Goal: Information Seeking & Learning: Learn about a topic

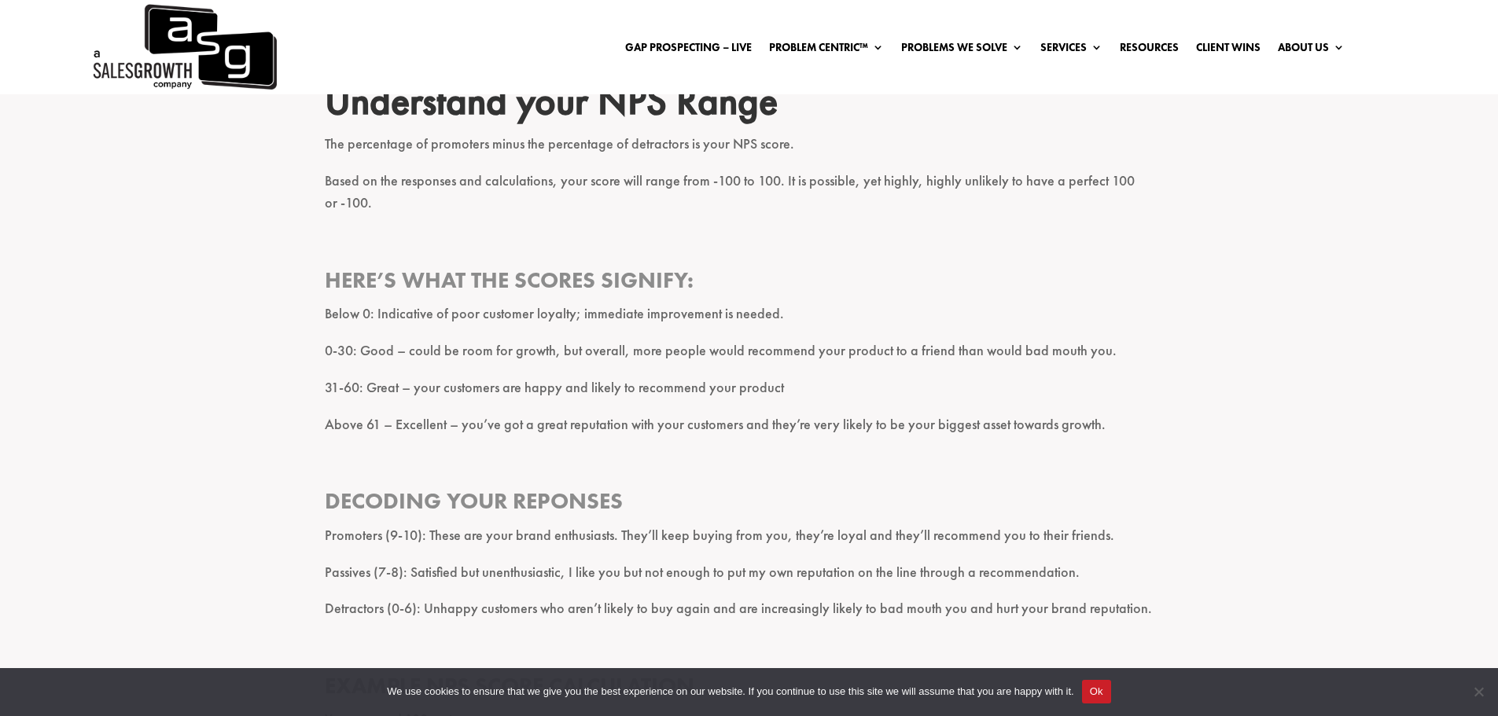
scroll to position [1180, 0]
drag, startPoint x: 514, startPoint y: 317, endPoint x: 766, endPoint y: 328, distance: 251.9
click at [766, 328] on p "Below 0: Indicative of poor customer loyalty; immediate improvement is needed." at bounding box center [749, 319] width 849 height 37
click at [783, 321] on p "Below 0: Indicative of poor customer loyalty; immediate improvement is needed." at bounding box center [749, 319] width 849 height 37
drag, startPoint x: 417, startPoint y: 357, endPoint x: 639, endPoint y: 364, distance: 221.9
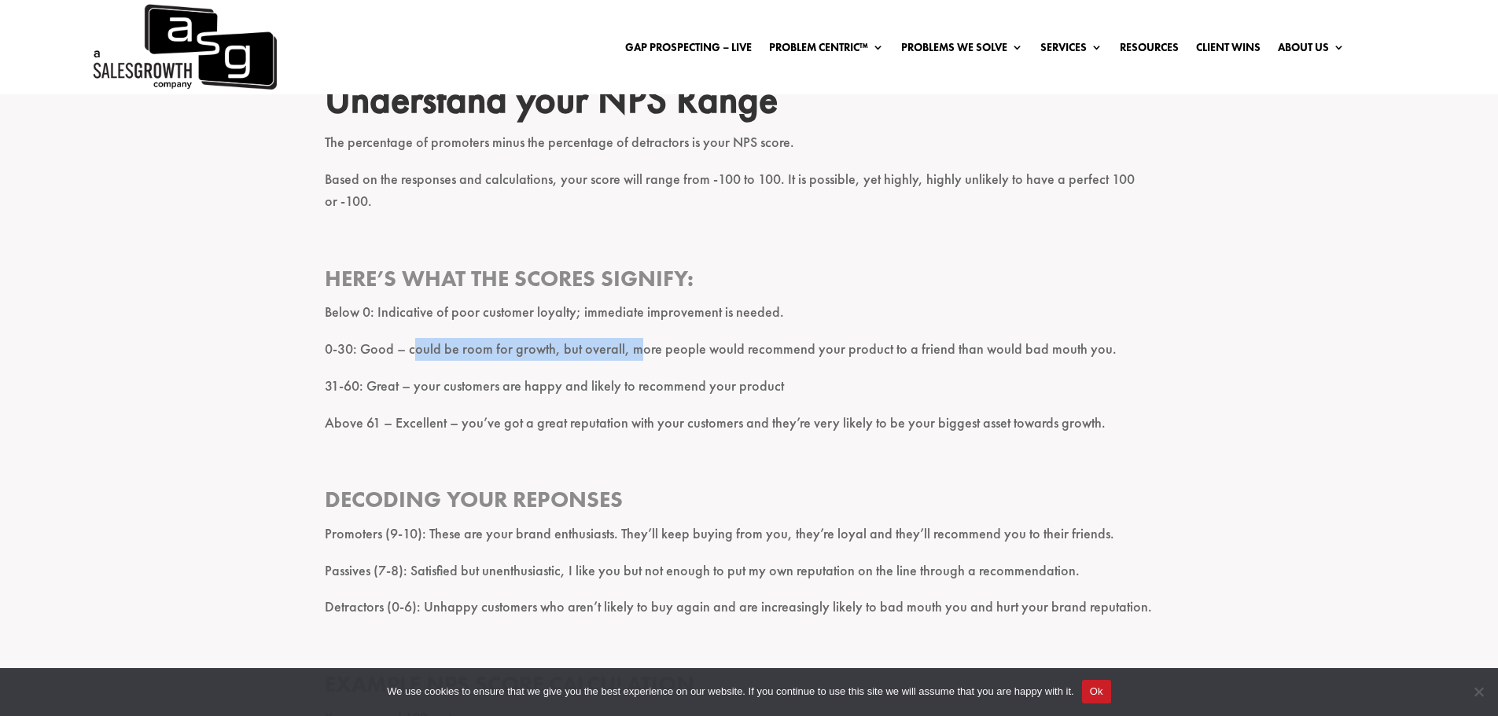
click at [639, 364] on p "0-30: Good – could be room for growth, but overall, more people would recommend…" at bounding box center [749, 356] width 849 height 37
click at [504, 396] on p "31-60: Great – your customers are happy and likely to recommend your product" at bounding box center [749, 393] width 849 height 37
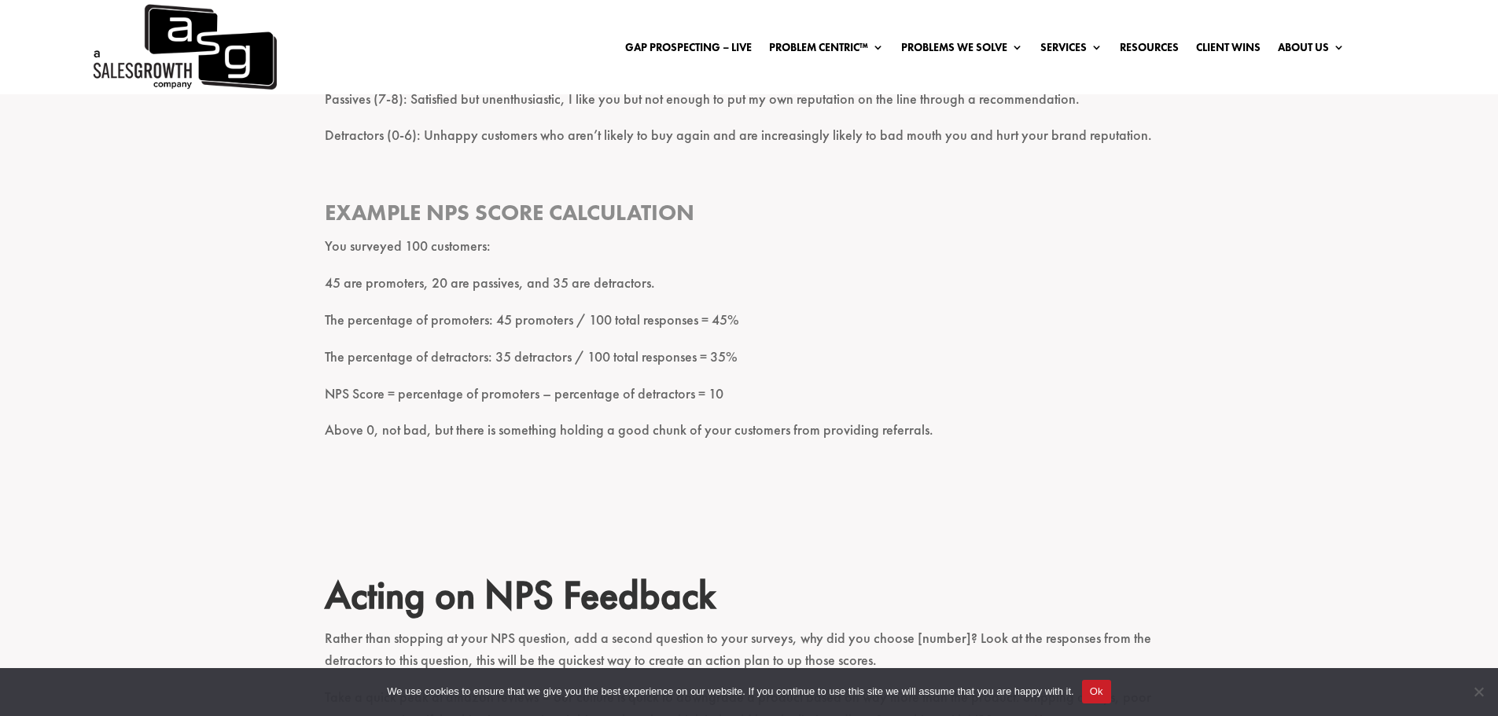
scroll to position [1573, 0]
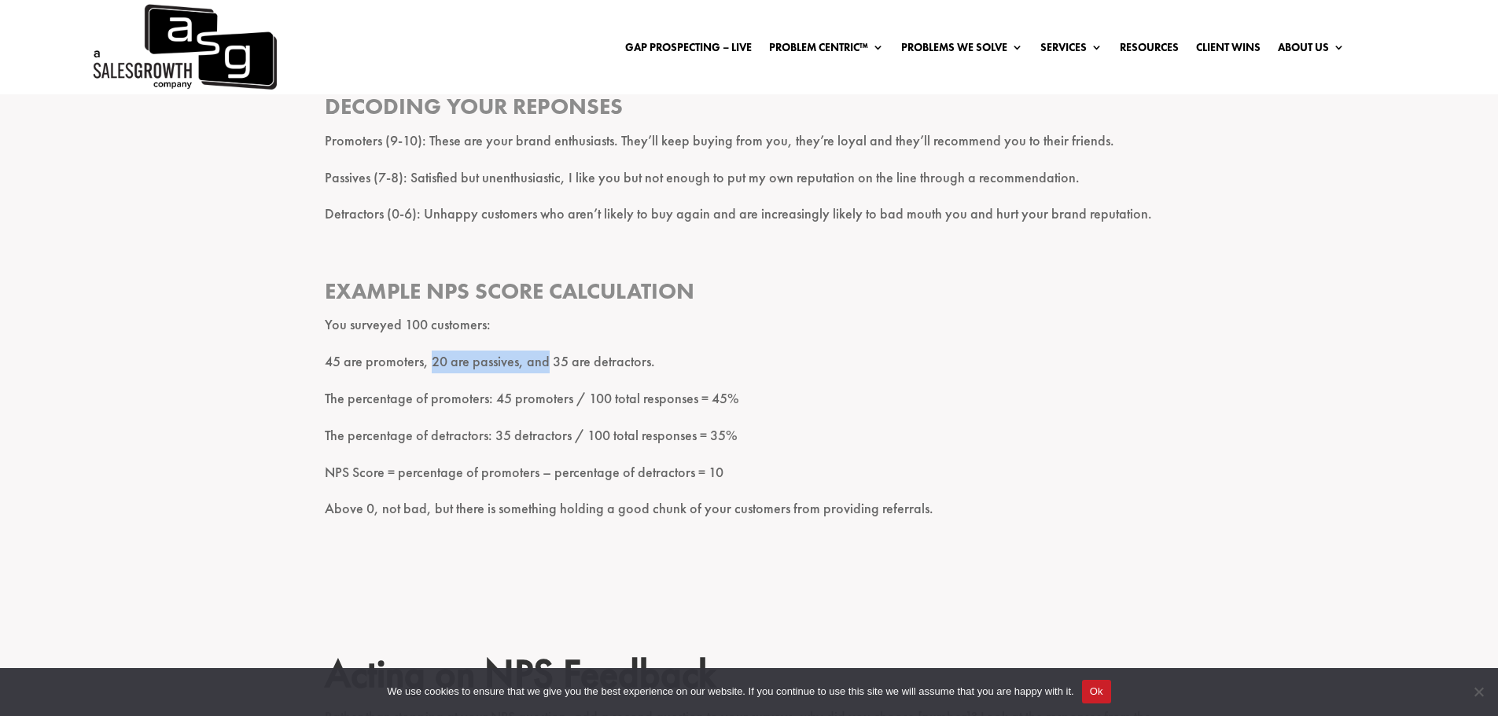
drag, startPoint x: 433, startPoint y: 364, endPoint x: 577, endPoint y: 357, distance: 144.9
click at [576, 357] on p "45 are promoters, 20 are passives, and 35 are detractors." at bounding box center [749, 369] width 849 height 37
click at [577, 357] on p "45 are promoters, 20 are passives, and 35 are detractors." at bounding box center [749, 369] width 849 height 37
drag, startPoint x: 670, startPoint y: 357, endPoint x: 315, endPoint y: 369, distance: 355.6
click at [312, 370] on div "I’m guessing if you’ve stumbled here, you’ve had the same question I’ve had – w…" at bounding box center [749, 457] width 1498 height 2852
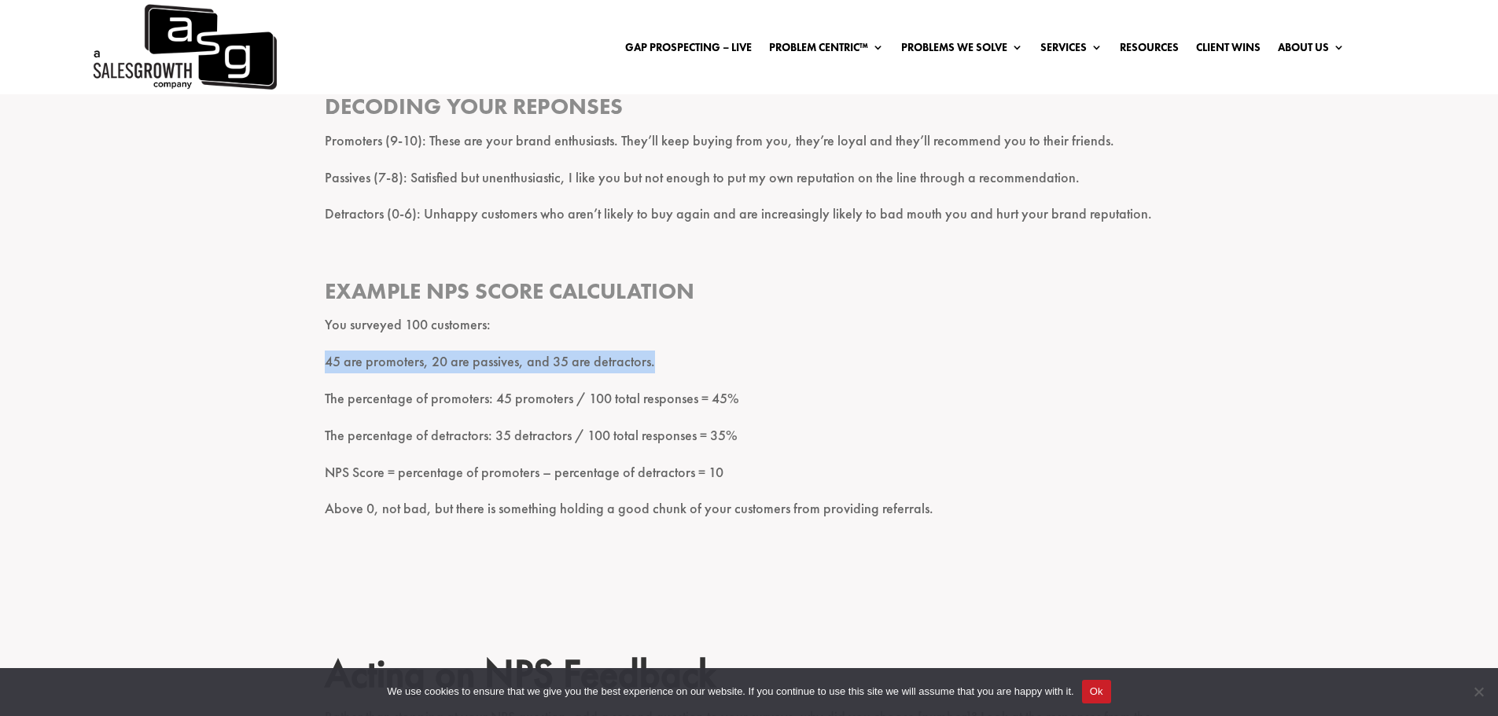
click at [315, 369] on div "I’m guessing if you’ve stumbled here, you’ve had the same question I’ve had – w…" at bounding box center [749, 457] width 1498 height 2852
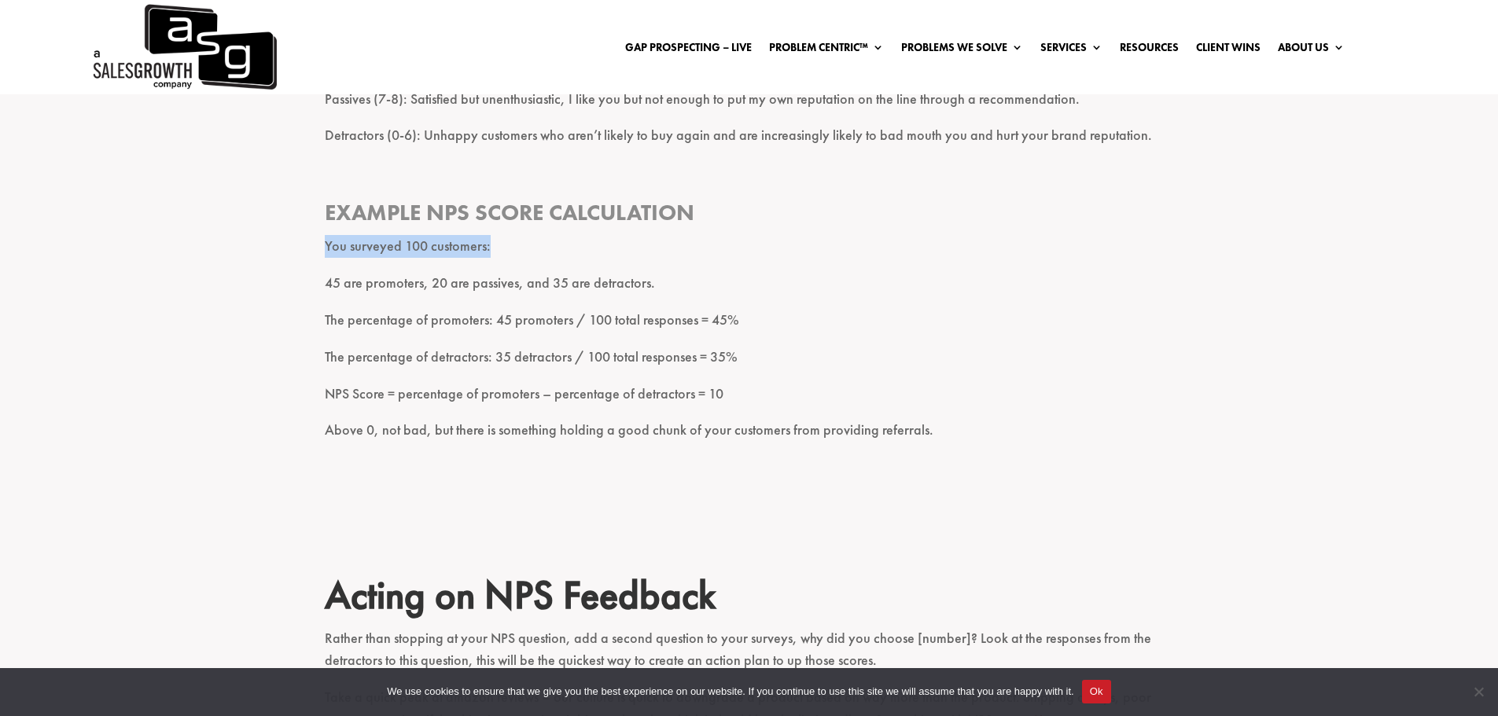
drag, startPoint x: 323, startPoint y: 246, endPoint x: 525, endPoint y: 248, distance: 201.3
click at [525, 248] on div "I’m guessing if you’ve stumbled here, you’ve had the same question I’ve had – w…" at bounding box center [749, 379] width 1498 height 2852
click at [528, 246] on p "You surveyed 100 customers:" at bounding box center [749, 253] width 849 height 37
drag, startPoint x: 329, startPoint y: 284, endPoint x: 425, endPoint y: 285, distance: 95.2
click at [425, 285] on p "45 are promoters, 20 are passives, and 35 are detractors." at bounding box center [749, 290] width 849 height 37
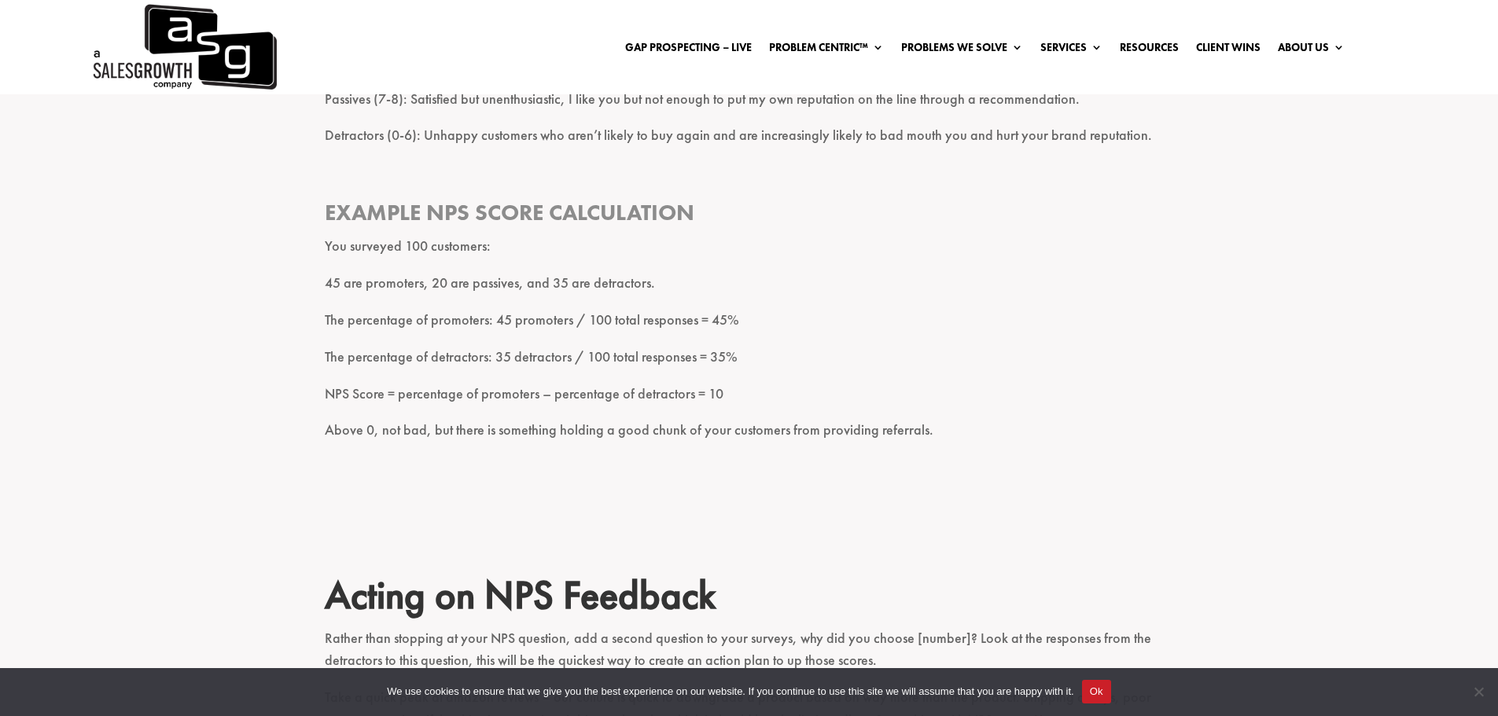
drag, startPoint x: 430, startPoint y: 310, endPoint x: 441, endPoint y: 294, distance: 19.2
click at [435, 300] on div "I’m guessing if you’ve stumbled here, you’ve had the same question I’ve had – w…" at bounding box center [749, 348] width 849 height 2748
click at [438, 286] on p "45 are promoters, 20 are passives, and 35 are detractors." at bounding box center [749, 290] width 849 height 37
drag, startPoint x: 433, startPoint y: 282, endPoint x: 454, endPoint y: 281, distance: 21.2
click at [454, 281] on p "45 are promoters, 20 are passives, and 35 are detractors." at bounding box center [749, 290] width 849 height 37
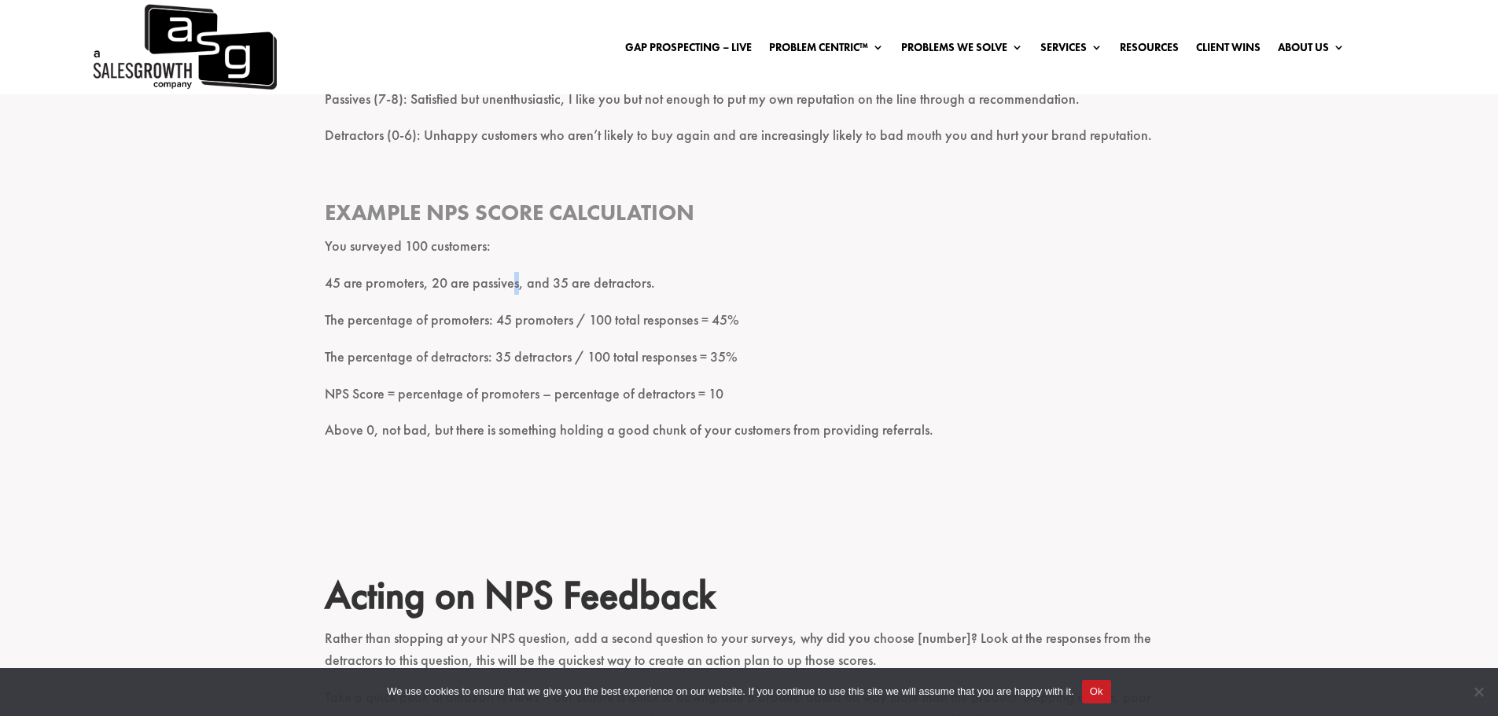
drag, startPoint x: 516, startPoint y: 307, endPoint x: 477, endPoint y: 297, distance: 40.6
click at [514, 305] on p "45 are promoters, 20 are passives, and 35 are detractors." at bounding box center [749, 290] width 849 height 37
drag, startPoint x: 555, startPoint y: 285, endPoint x: 649, endPoint y: 282, distance: 93.6
click at [650, 282] on p "45 are promoters, 20 are passives, and 35 are detractors." at bounding box center [749, 290] width 849 height 37
click at [683, 301] on p "45 are promoters, 20 are passives, and 35 are detractors." at bounding box center [749, 290] width 849 height 37
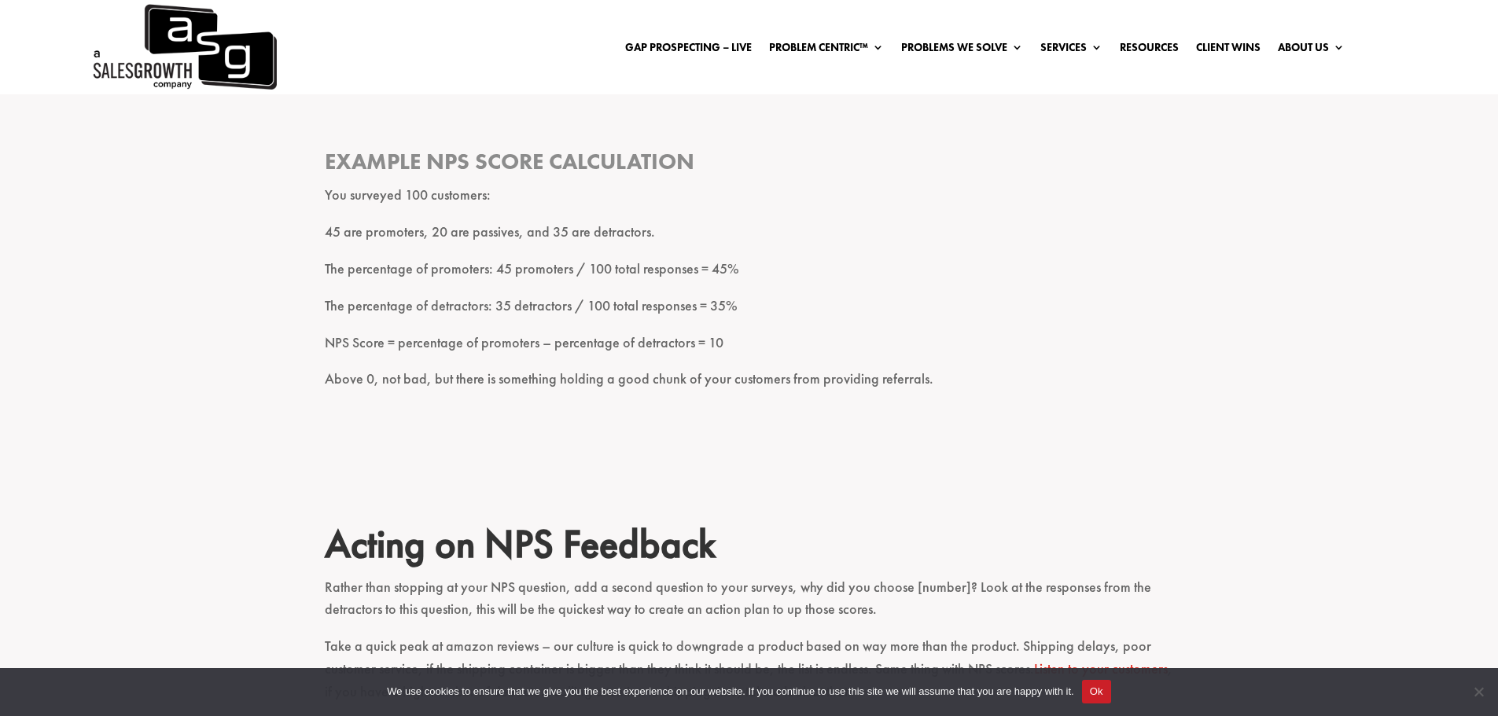
scroll to position [1730, 0]
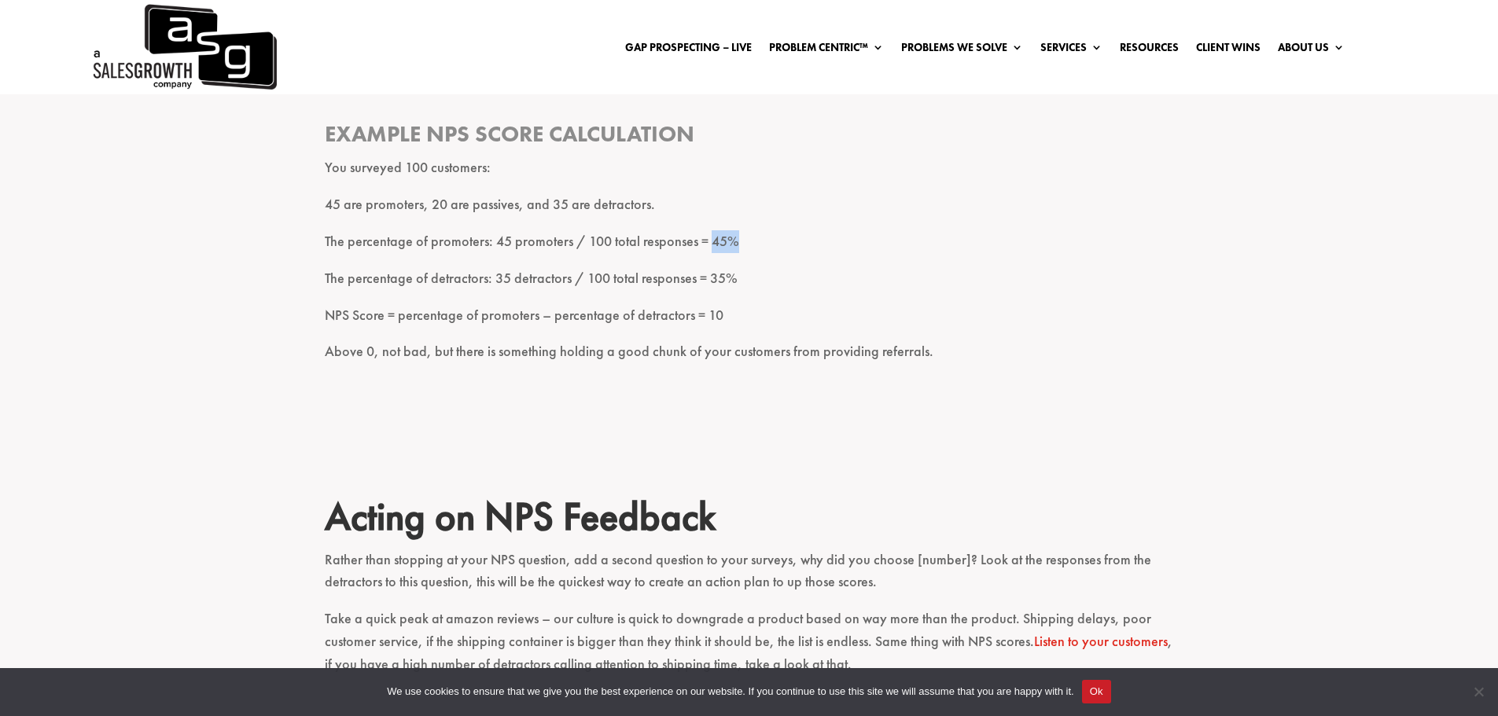
click at [755, 242] on p "The percentage of promoters: 45 promoters / 100 total responses = 45%" at bounding box center [749, 248] width 849 height 37
drag, startPoint x: 840, startPoint y: 262, endPoint x: 421, endPoint y: 214, distance: 421.9
click at [838, 262] on p "The percentage of promoters: 45 promoters / 100 total responses = 45%" at bounding box center [749, 248] width 849 height 37
click at [947, 278] on p "The percentage of detractors: 35 detractors / 100 total responses = 35%" at bounding box center [749, 285] width 849 height 37
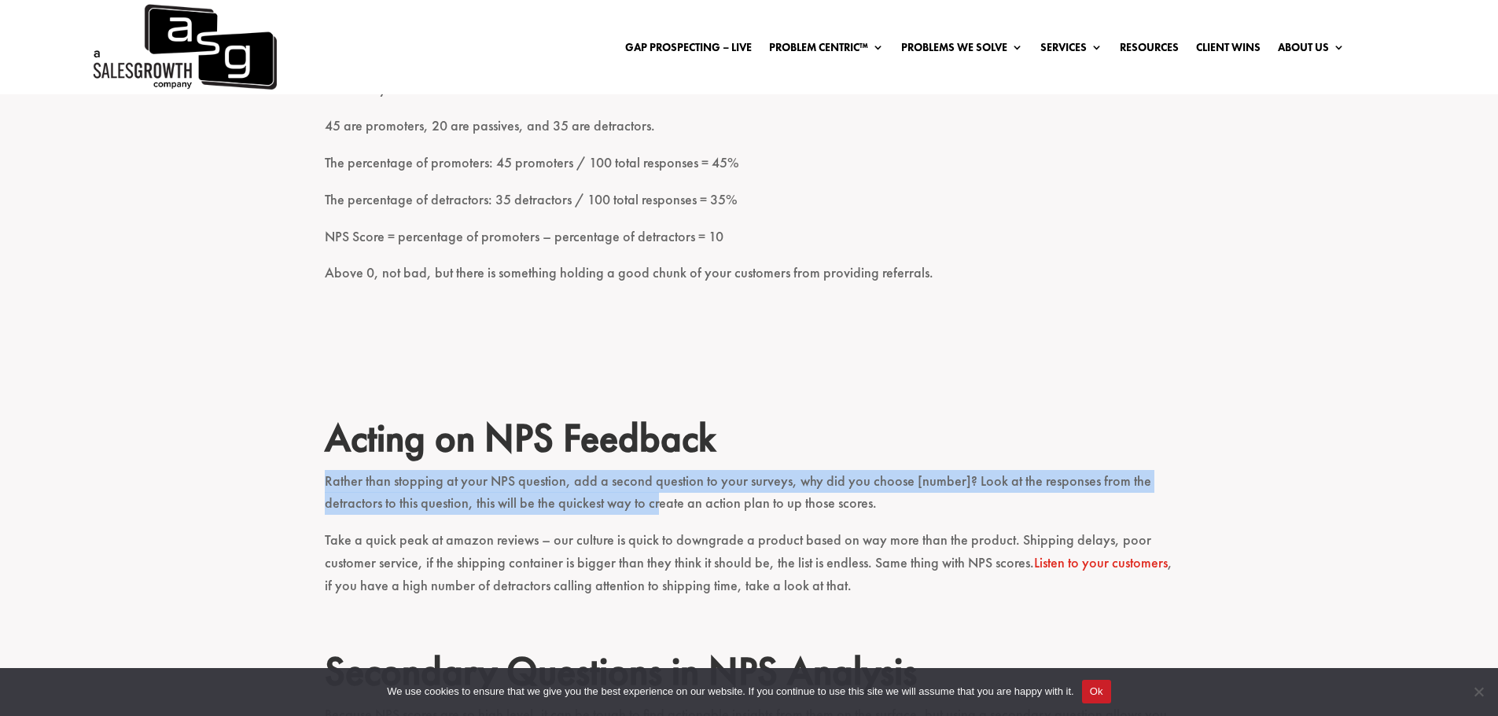
drag, startPoint x: 330, startPoint y: 476, endPoint x: 657, endPoint y: 499, distance: 327.9
click at [657, 499] on div "I’m guessing if you’ve stumbled here, you’ve had the same question I’ve had – w…" at bounding box center [749, 221] width 1498 height 2852
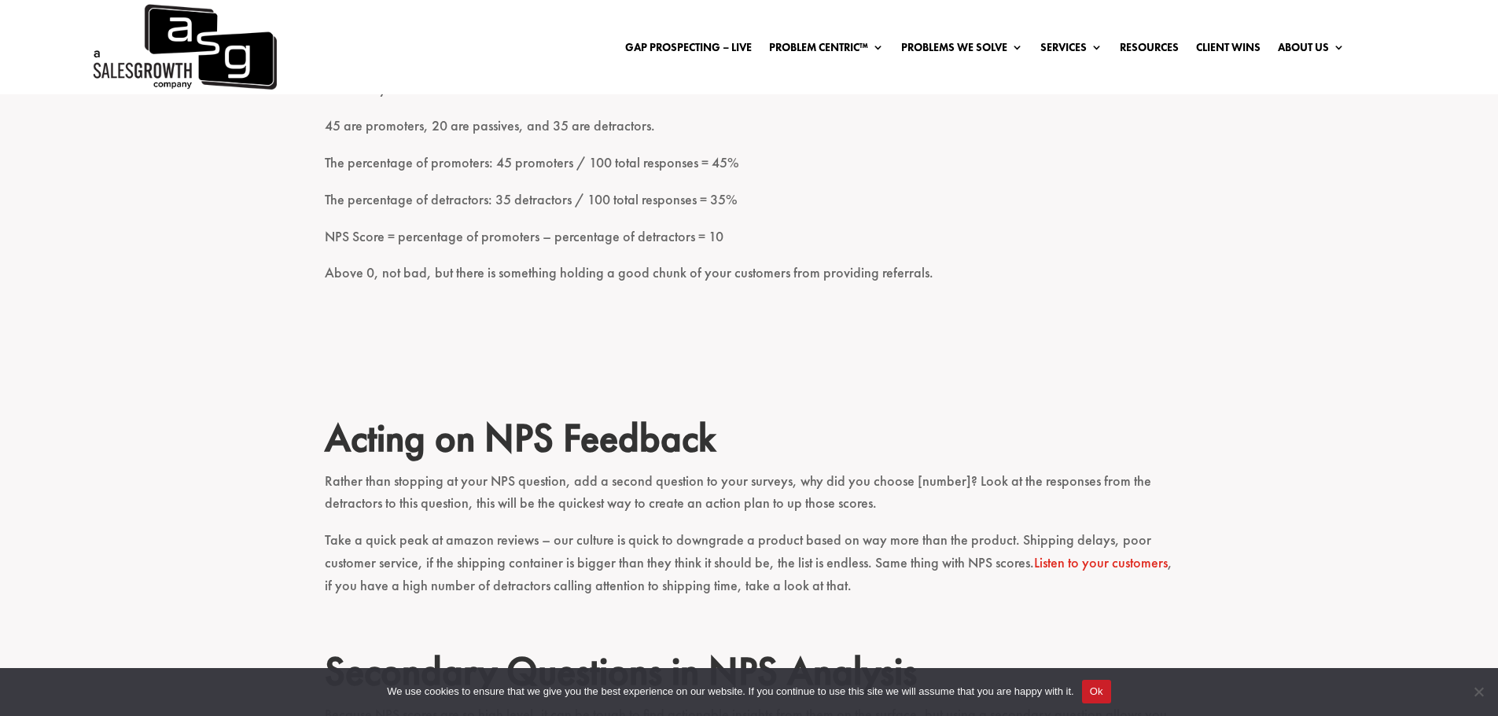
click at [880, 506] on p "Rather than stopping at your NPS question, add a second question to your survey…" at bounding box center [749, 500] width 849 height 60
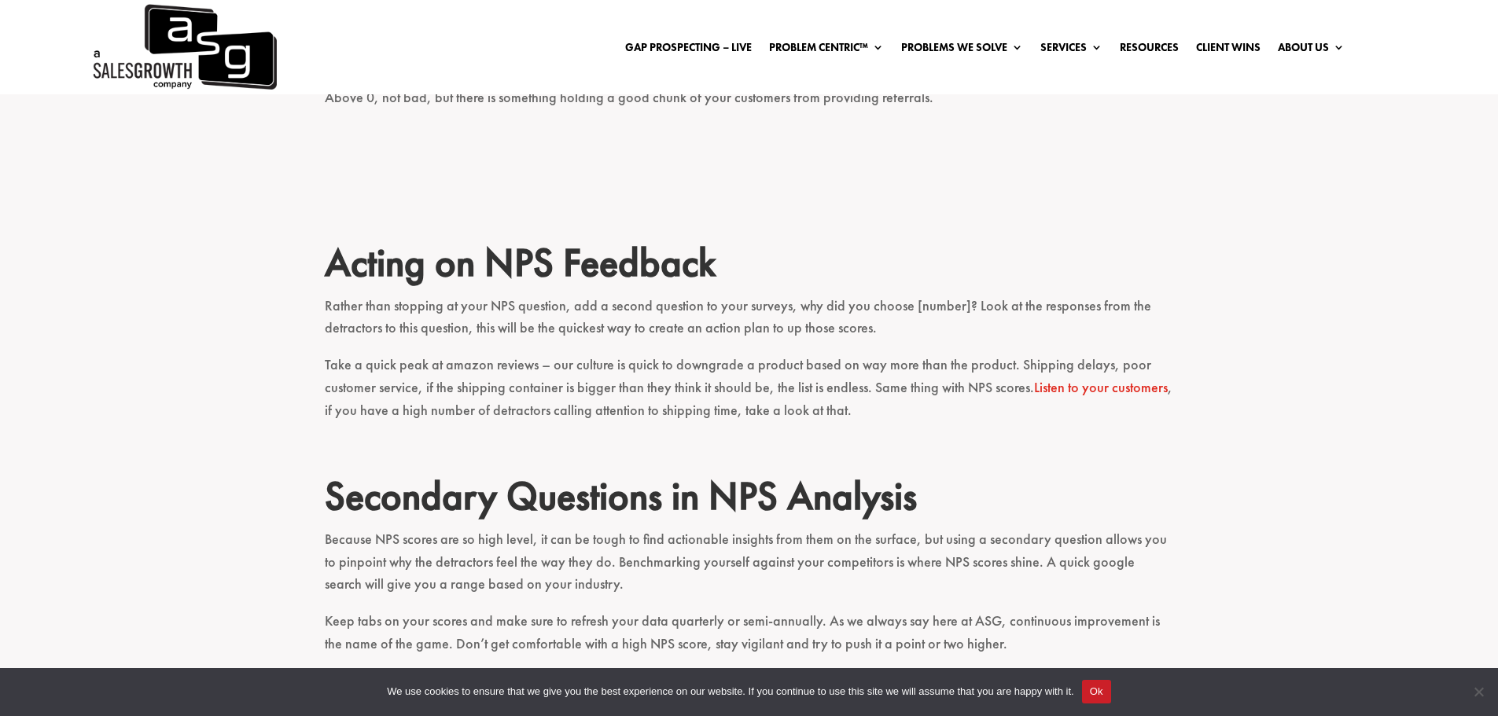
scroll to position [2045, 0]
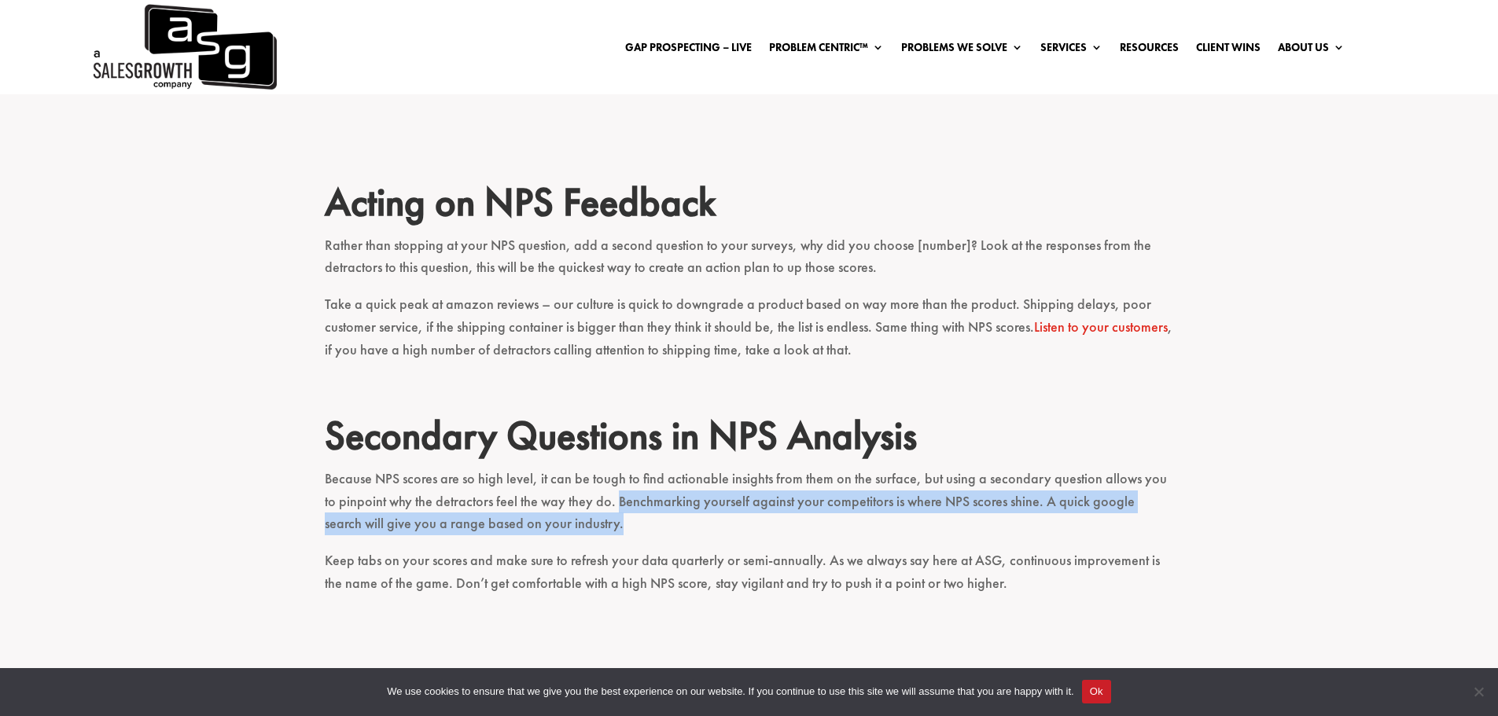
drag, startPoint x: 600, startPoint y: 501, endPoint x: 612, endPoint y: 531, distance: 32.1
click at [612, 531] on p "Because NPS scores are so high level, it can be tough to find actionable insigh…" at bounding box center [749, 509] width 849 height 82
